Goal: Task Accomplishment & Management: Use online tool/utility

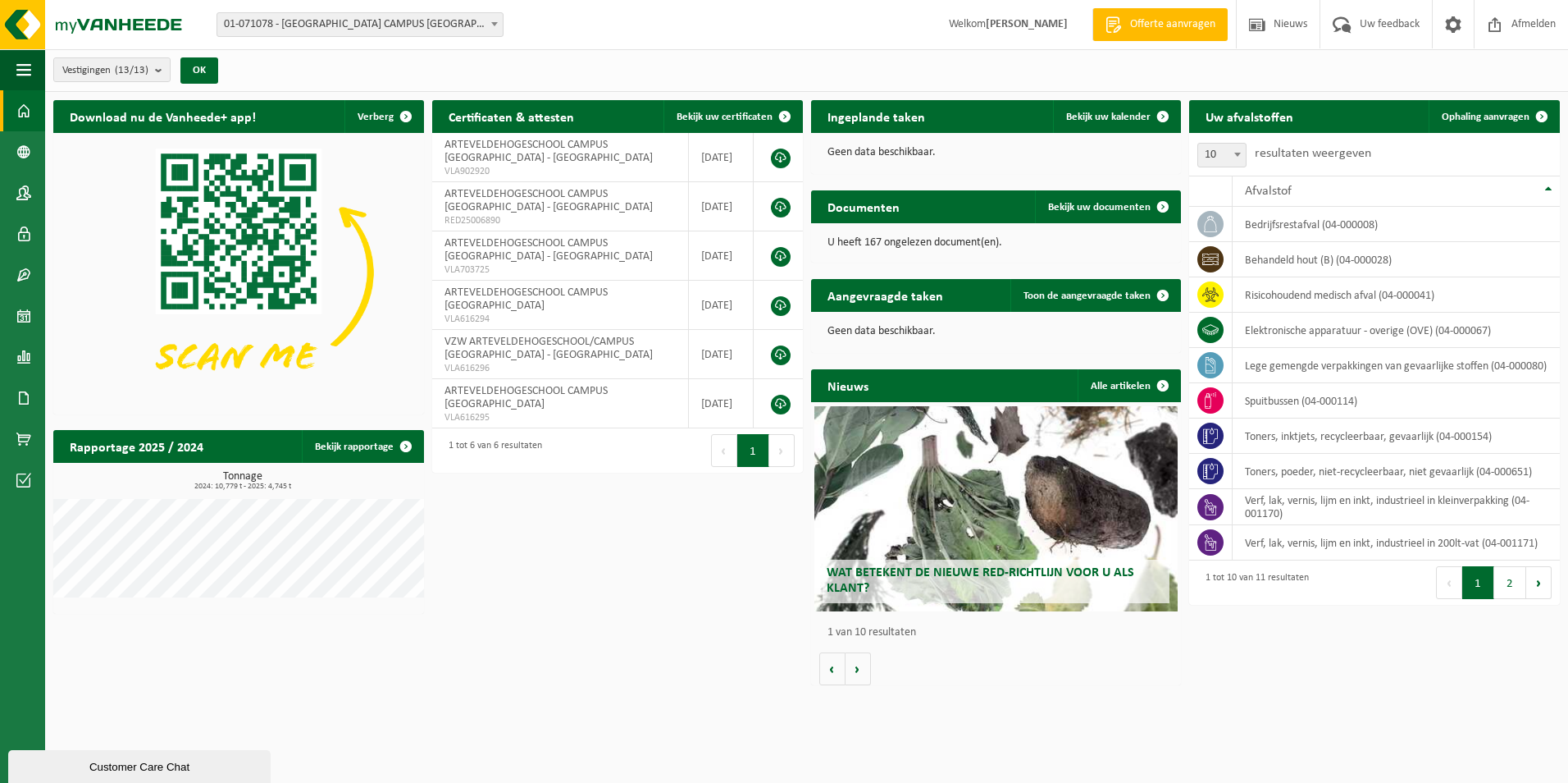
click at [490, 23] on span at bounding box center [494, 23] width 16 height 21
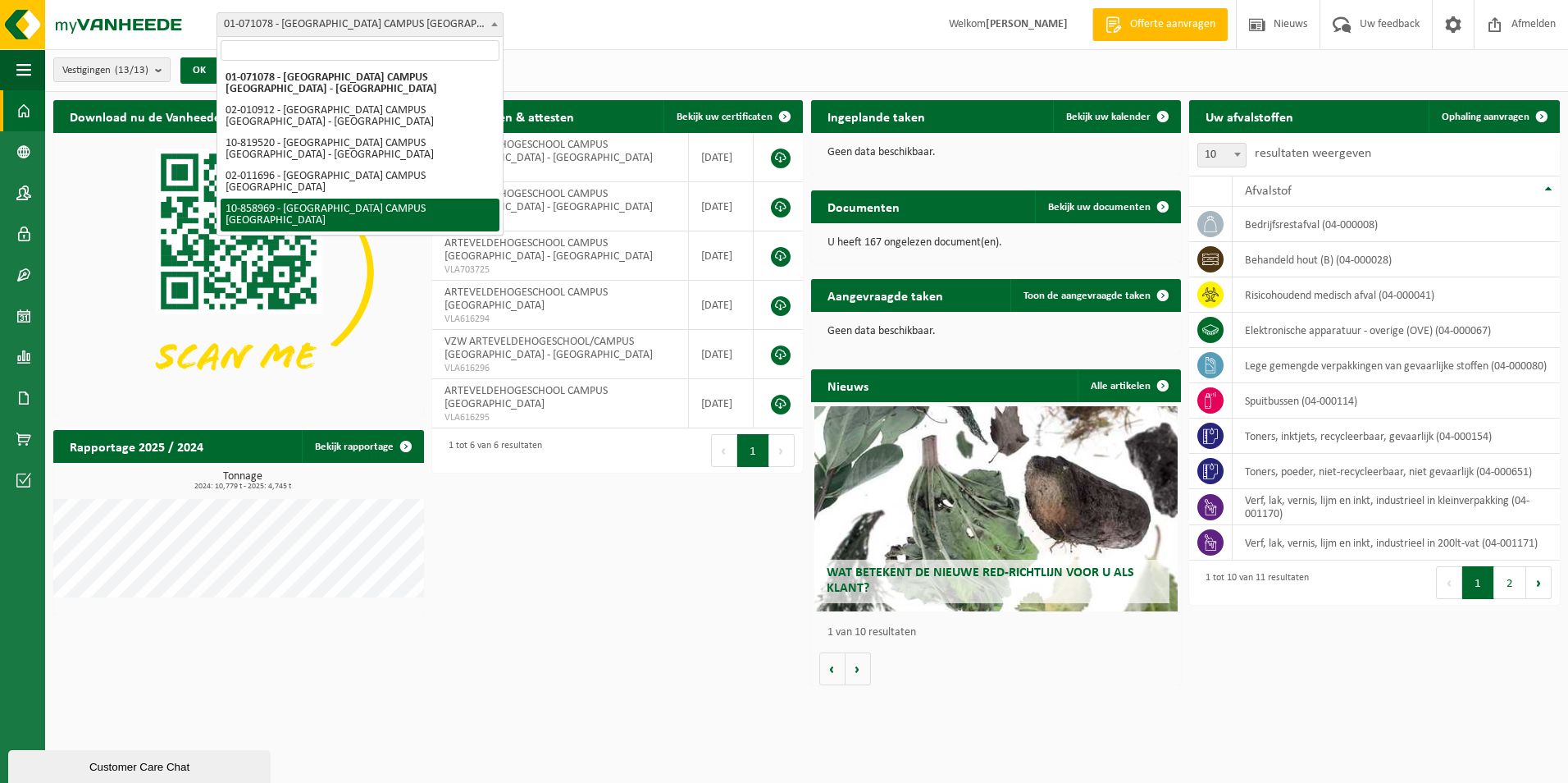
select select "99497"
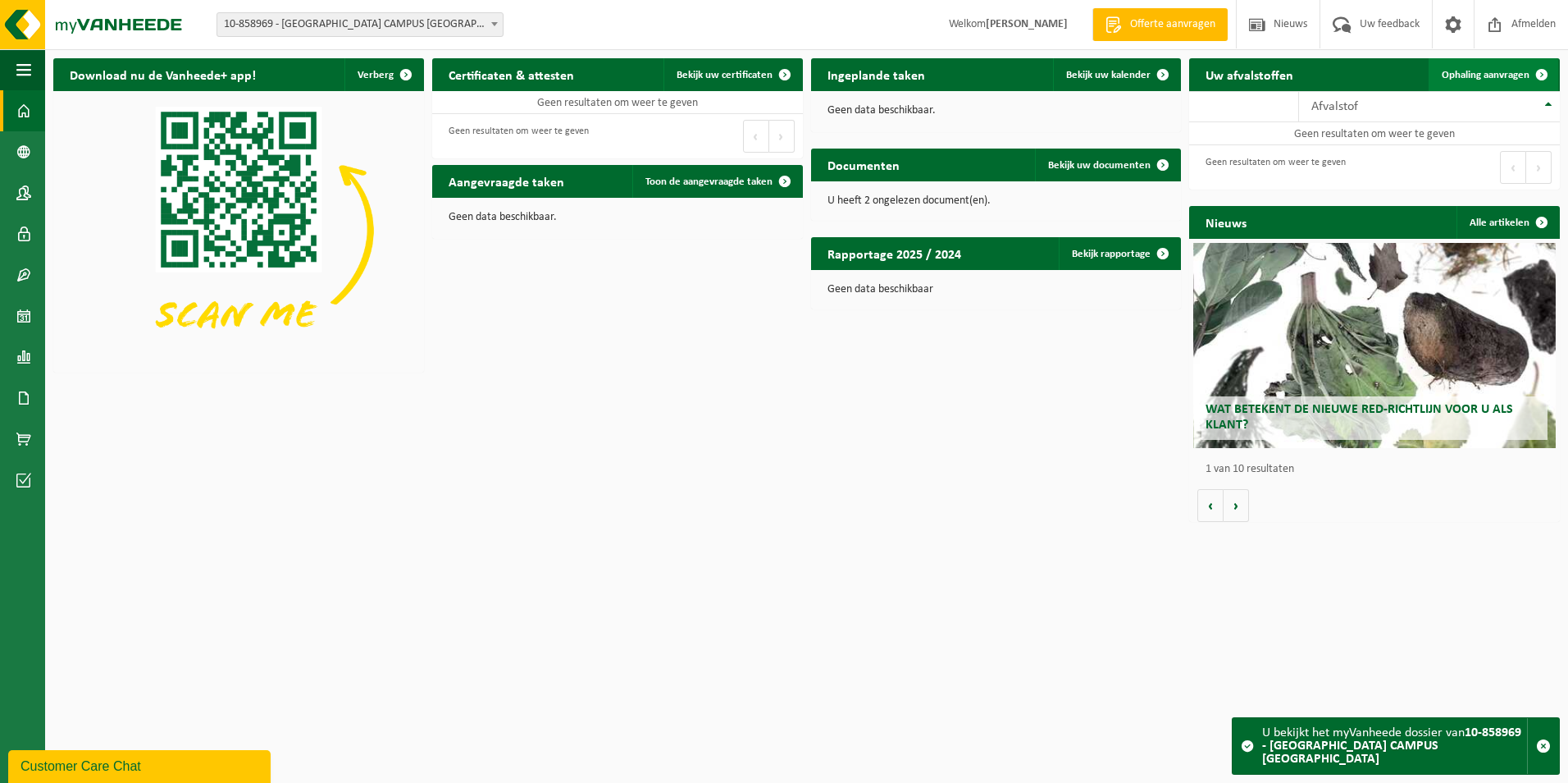
click at [1487, 72] on span "Ophaling aanvragen" at bounding box center [1486, 75] width 88 height 10
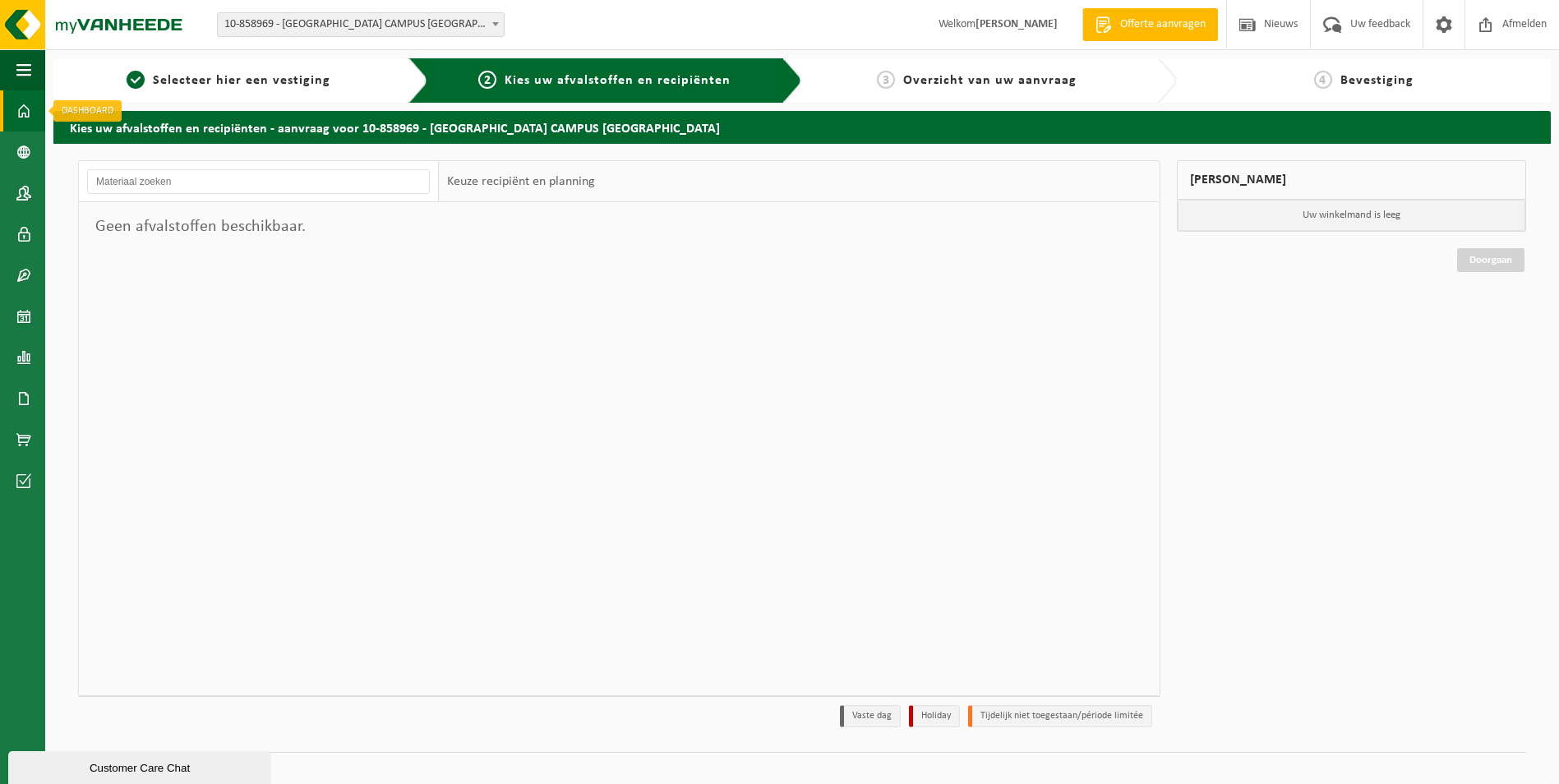
click at [25, 115] on span at bounding box center [23, 111] width 15 height 41
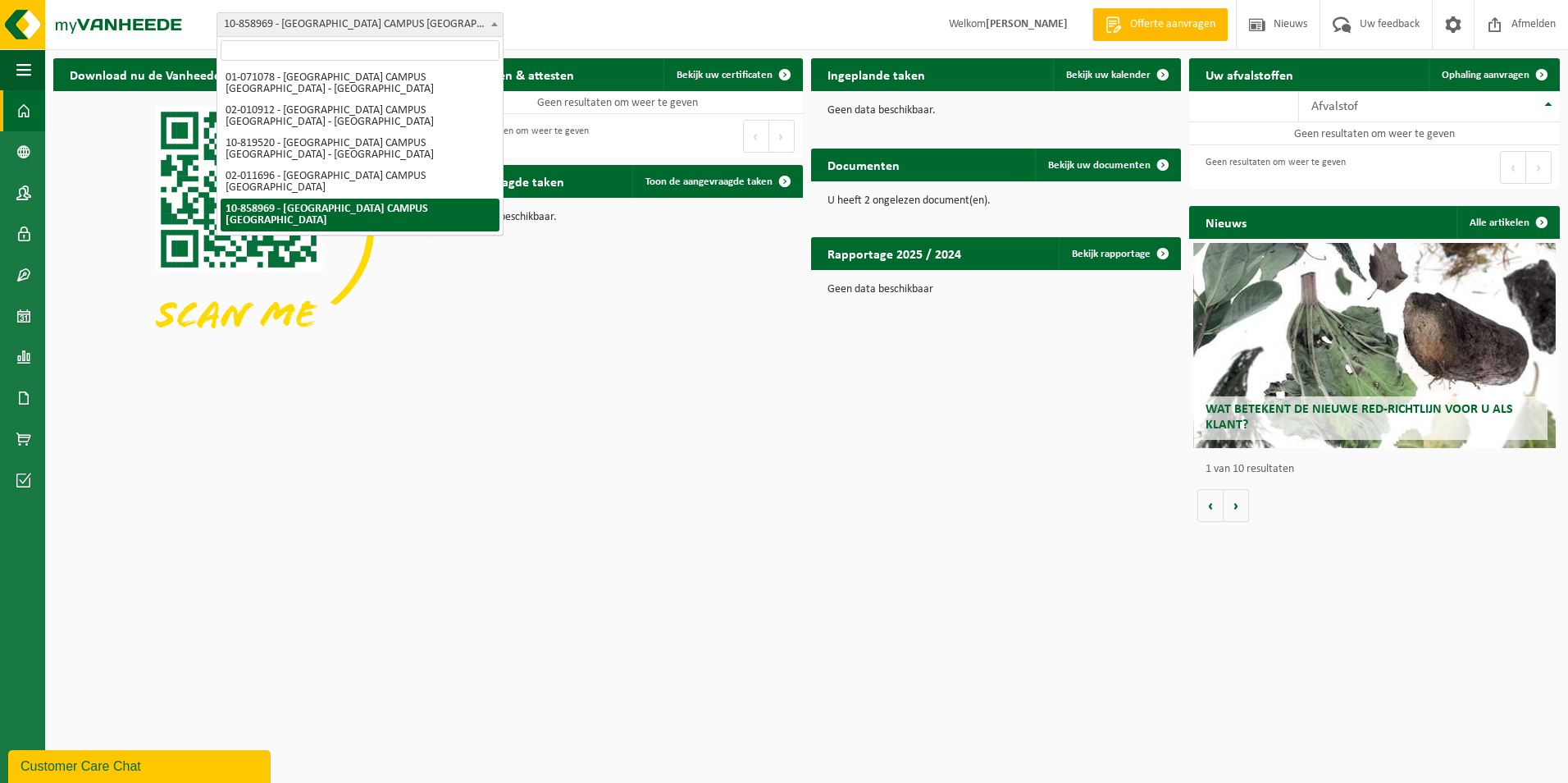
click at [495, 26] on b at bounding box center [495, 24] width 7 height 4
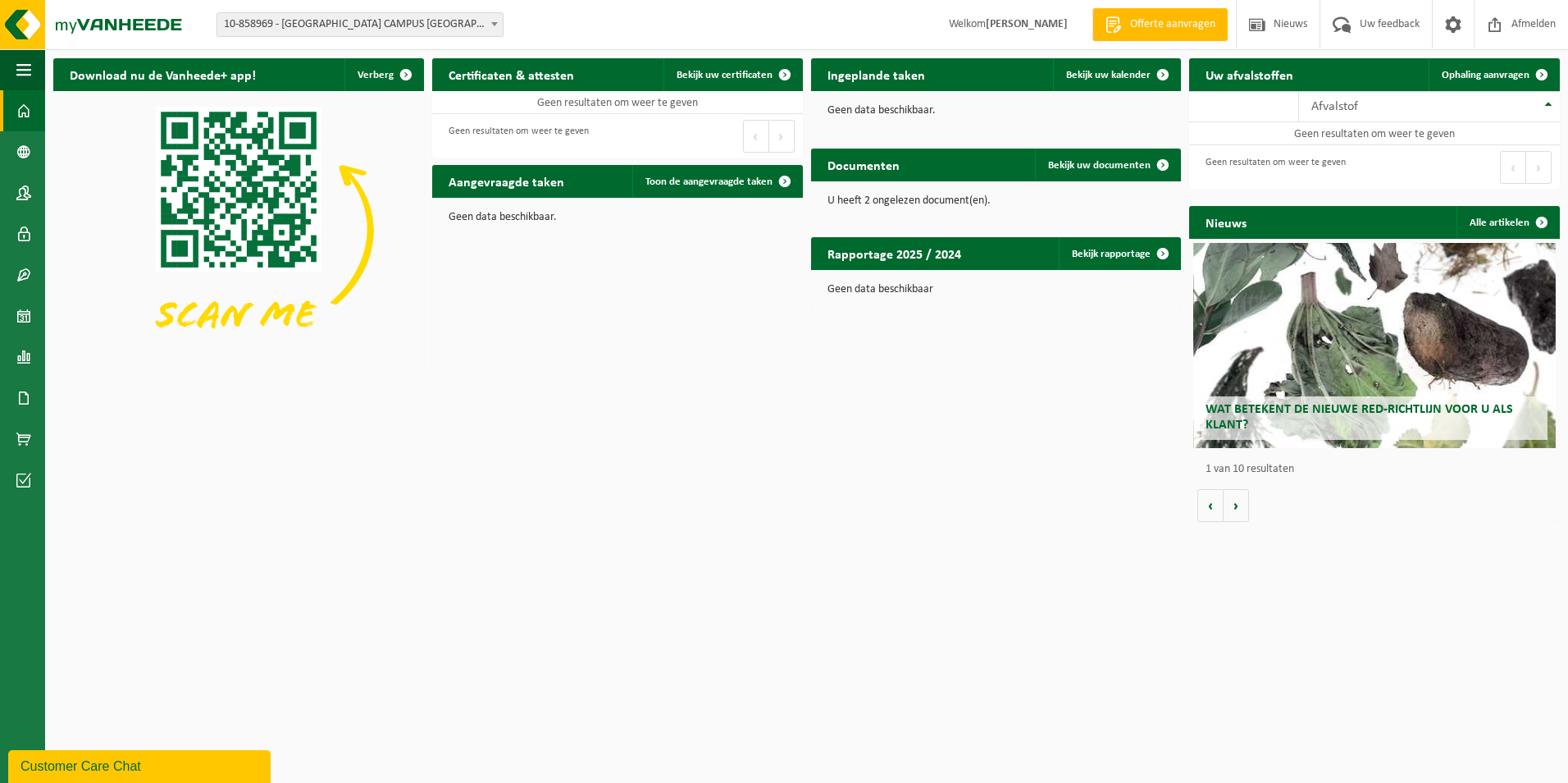
click at [495, 22] on b at bounding box center [495, 24] width 7 height 4
click at [1509, 19] on span "Afmelden" at bounding box center [1533, 24] width 52 height 48
